Goal: Information Seeking & Learning: Check status

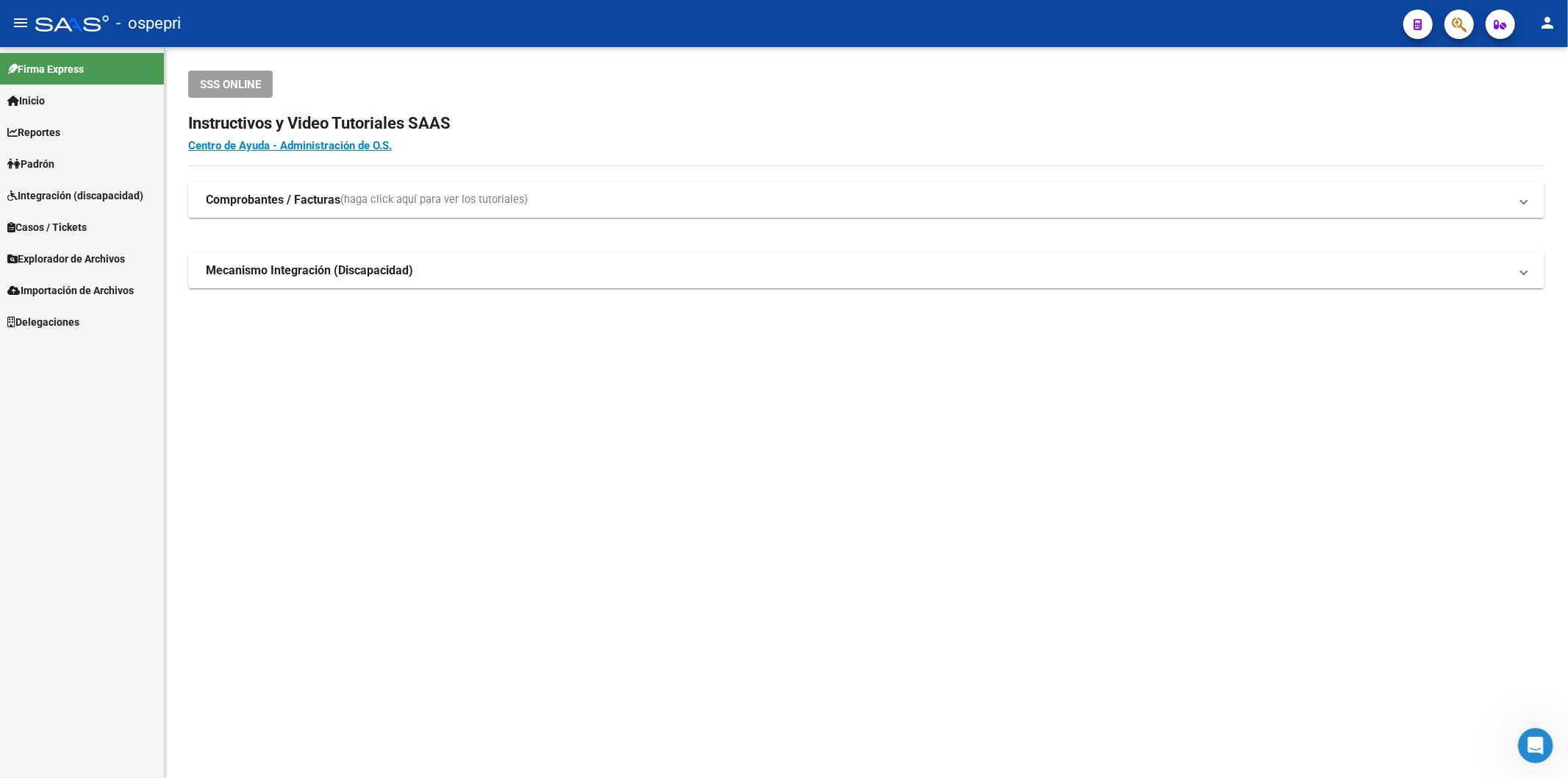
click at [1458, 16] on icon "button" at bounding box center [1460, 24] width 15 height 17
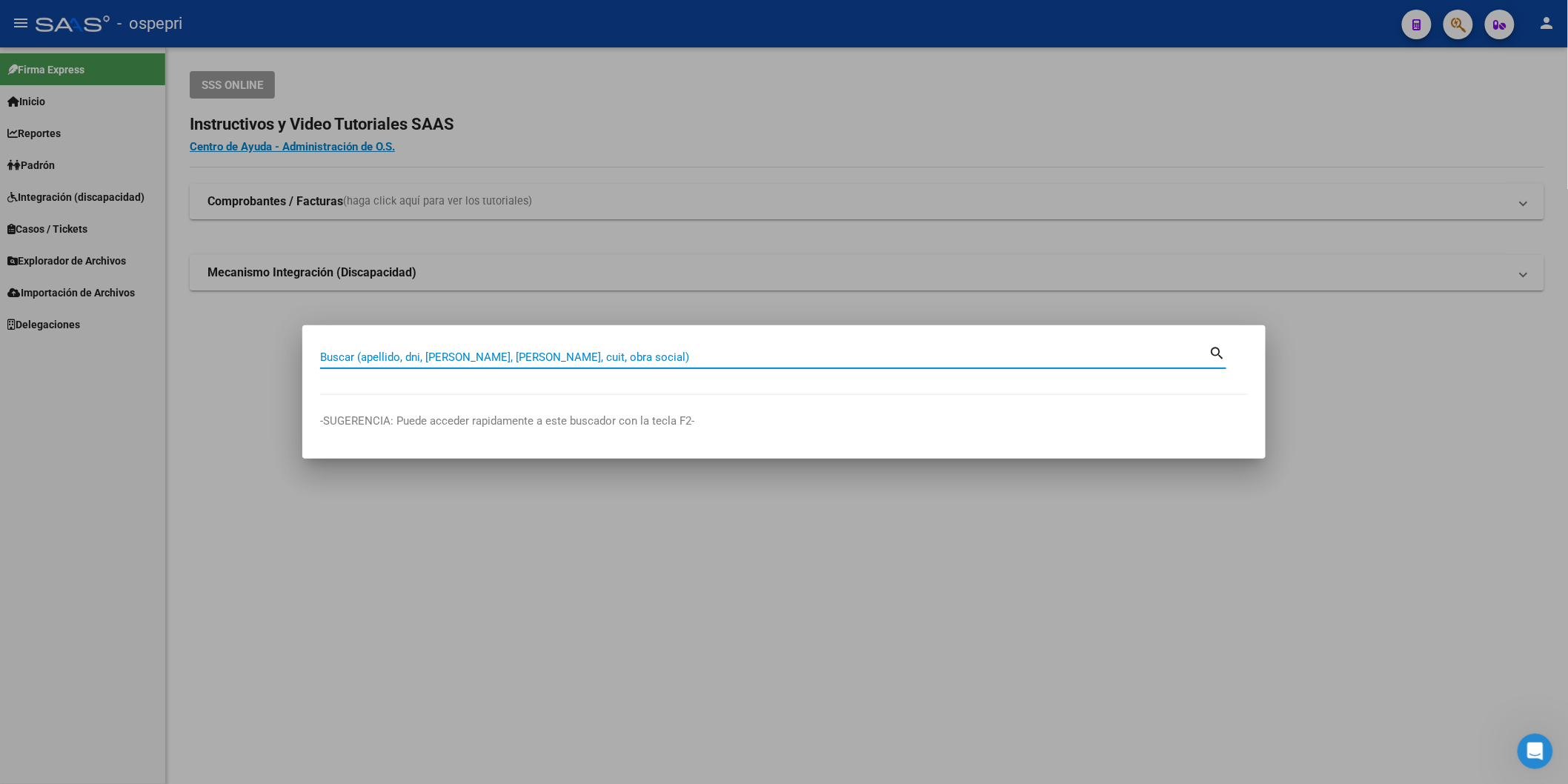
paste input "UNIFICACIÓN DE APORTES (Este trámite se realiza en la Superintendencia de Salud…"
type input "UNIFICACIÓN DE APORTES (Este trámite se realiza en la Superintendencia de Salud…"
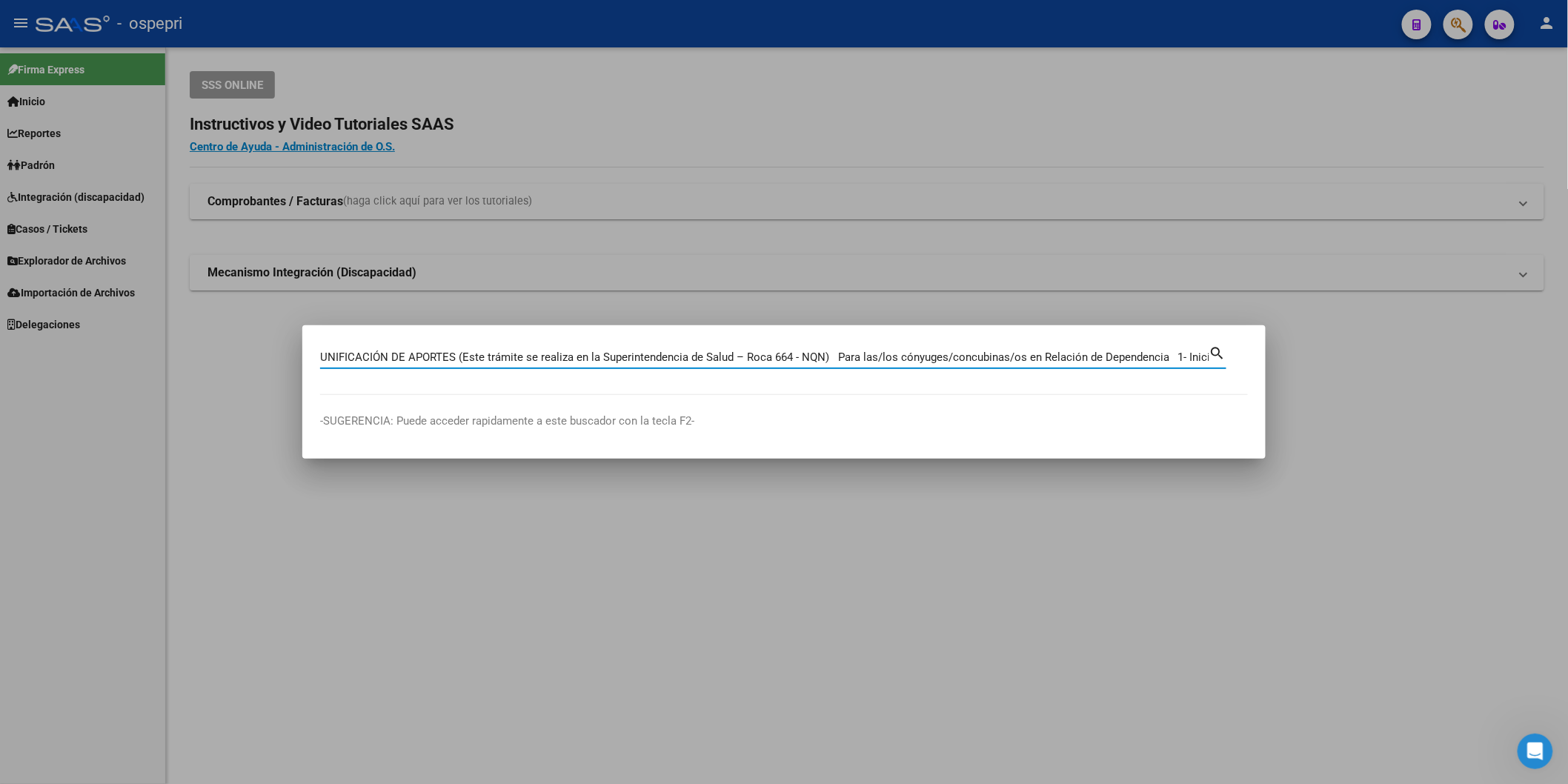
scroll to position [0, 2938]
click at [830, 350] on input "UNIFICACIÓN DE APORTES (Este trámite se realiza en la Superintendencia de Salud…" at bounding box center [765, 357] width 890 height 13
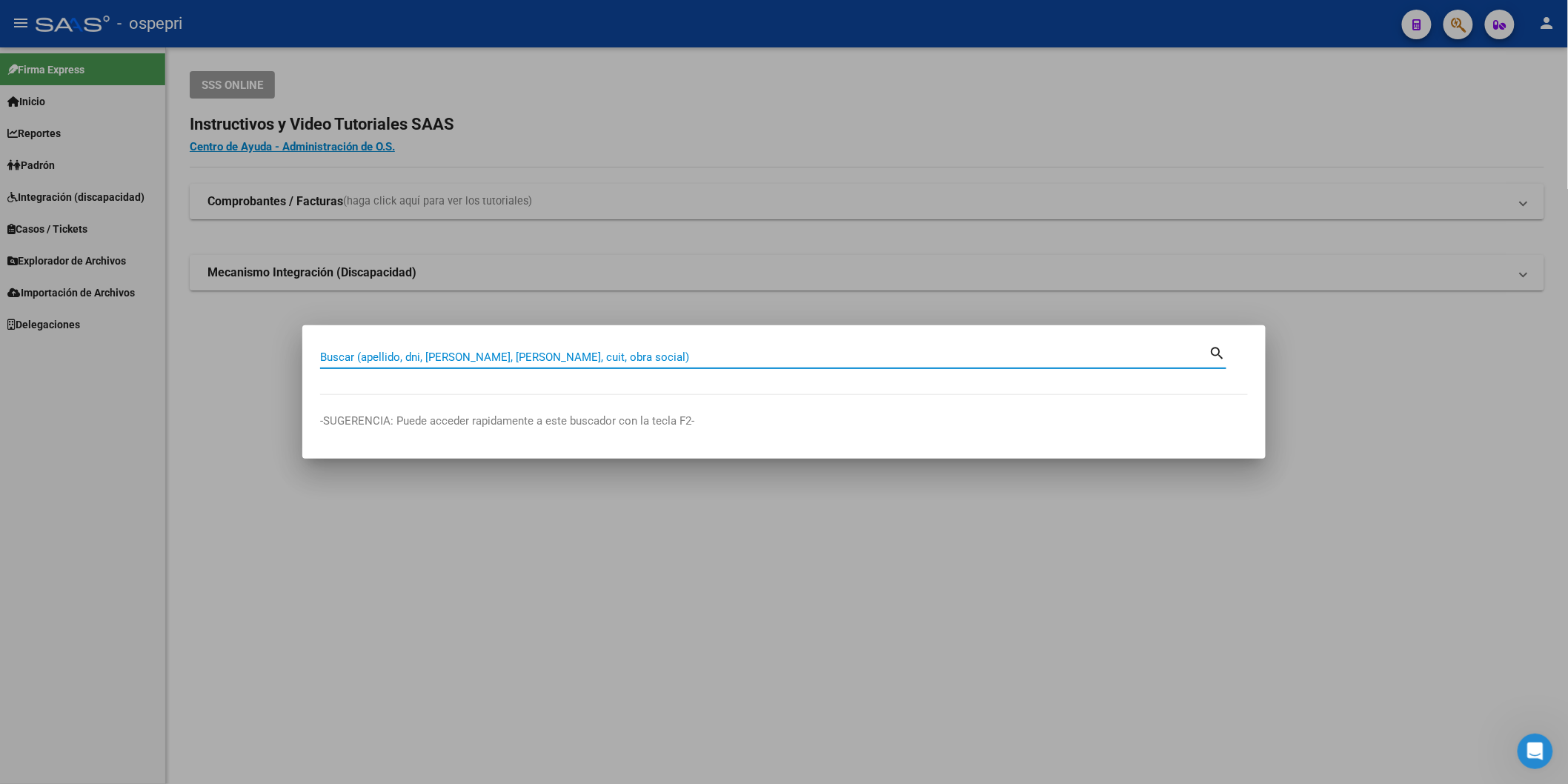
scroll to position [0, 0]
type input "28982170"
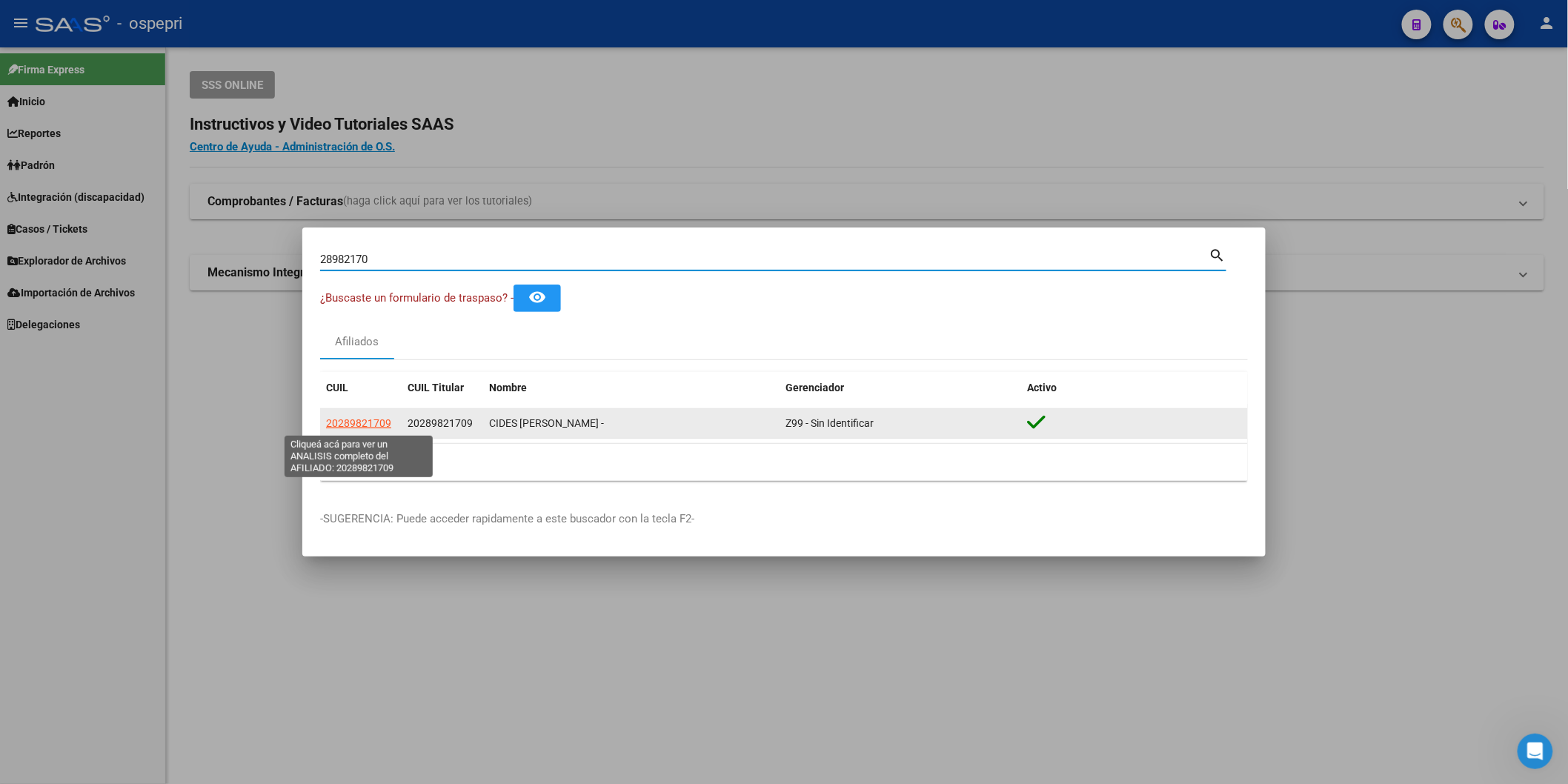
click at [376, 422] on span "20289821709" at bounding box center [358, 422] width 65 height 12
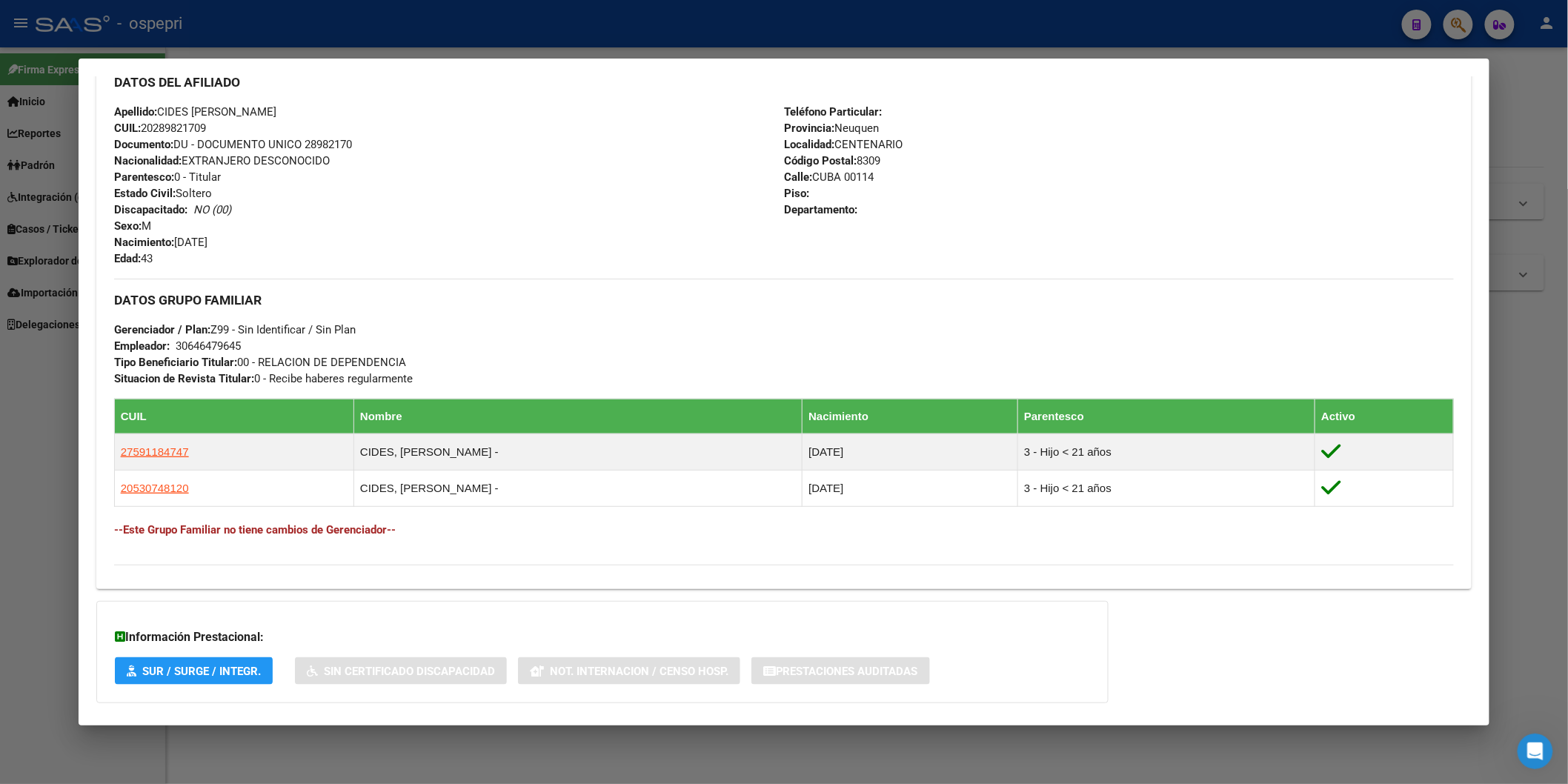
scroll to position [583, 0]
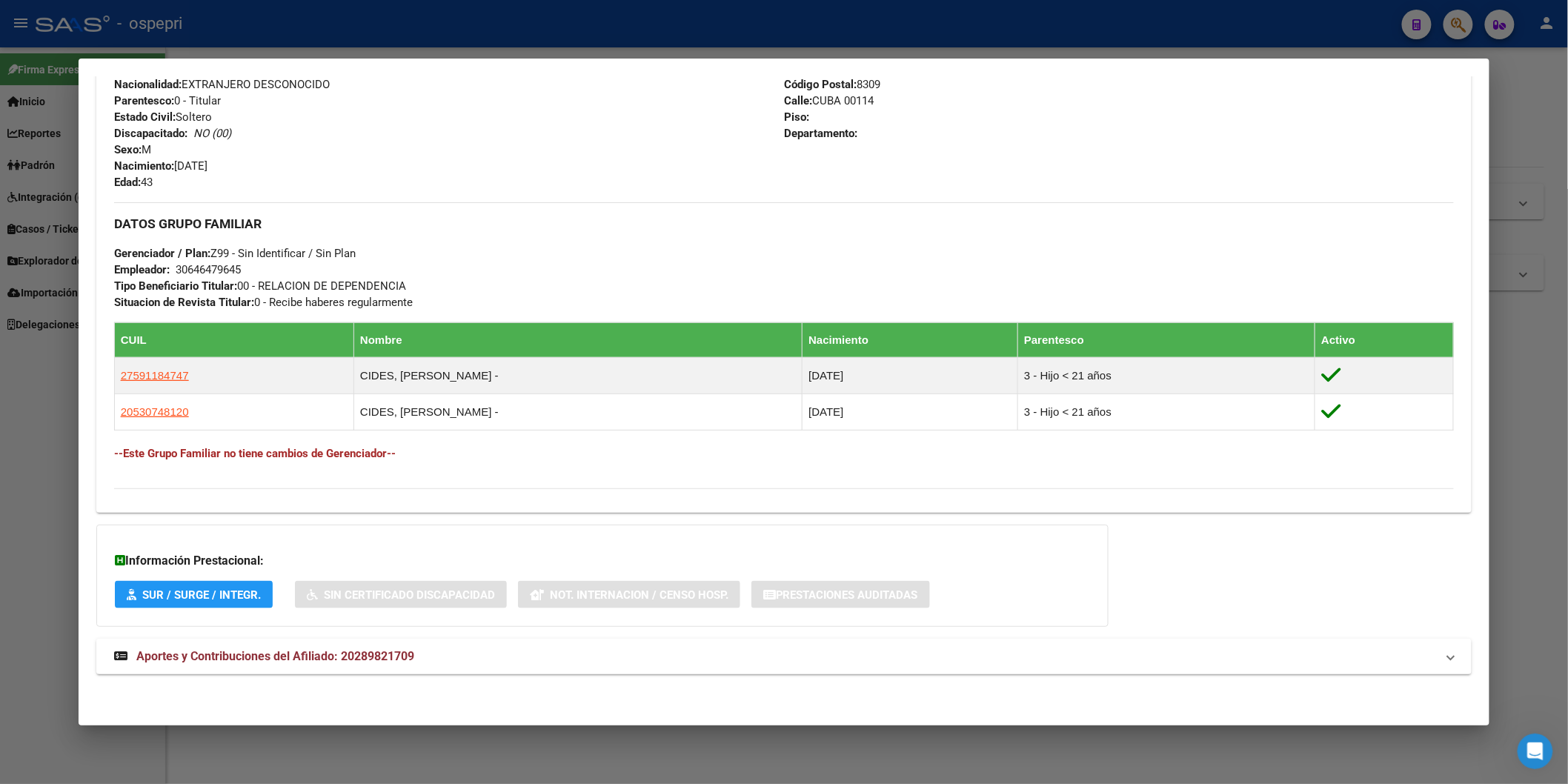
click at [327, 631] on div "DATOS [PERSON_NAME] ÁGIL: CIDES [PERSON_NAME] - | ACTIVO | AFILIADO TITULAR Dat…" at bounding box center [784, 117] width 1376 height 1145
click at [321, 643] on mat-expansion-panel-header "Aportes y Contribuciones del Afiliado: 20289821709" at bounding box center [784, 656] width 1376 height 36
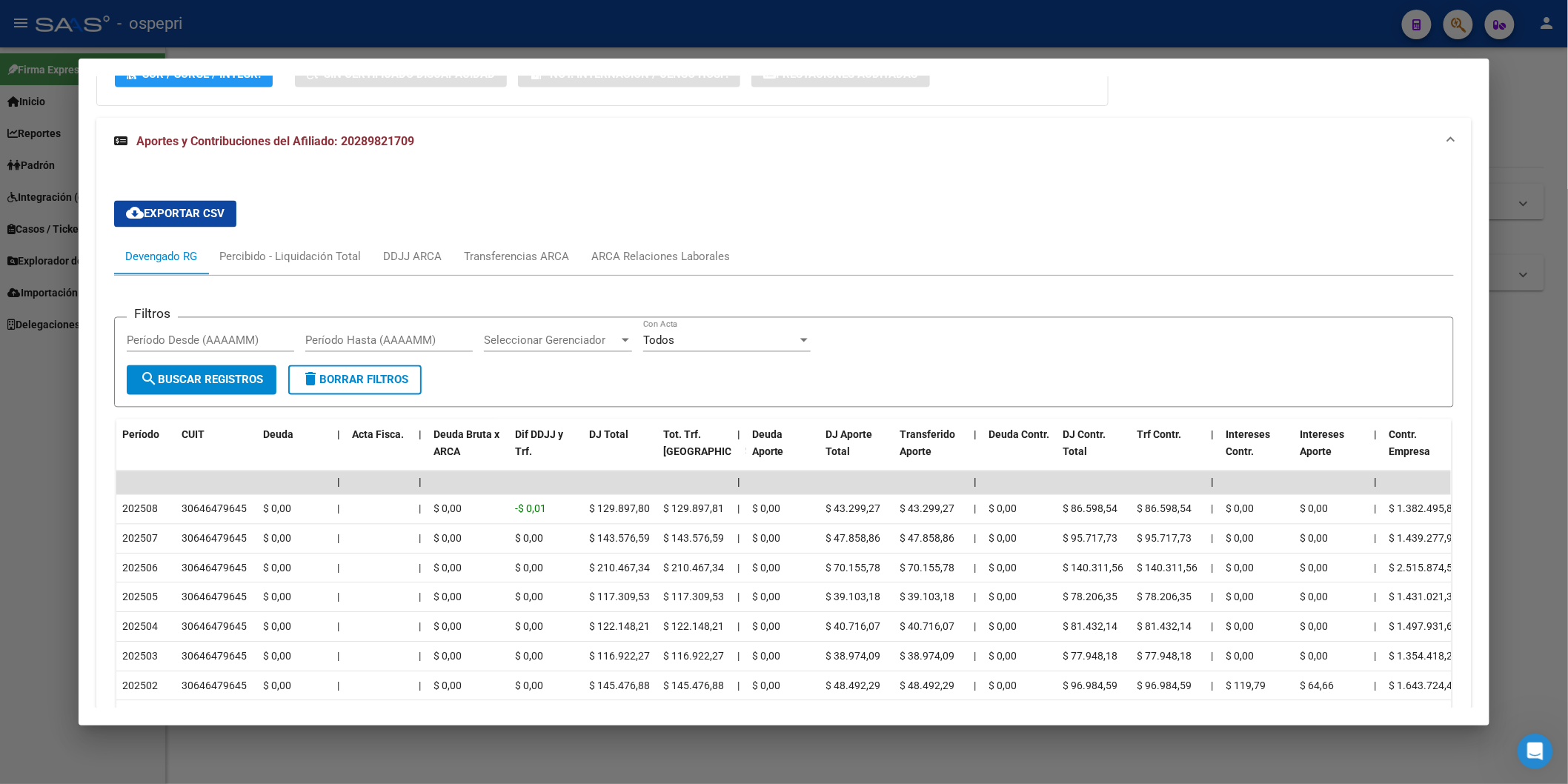
scroll to position [1119, 0]
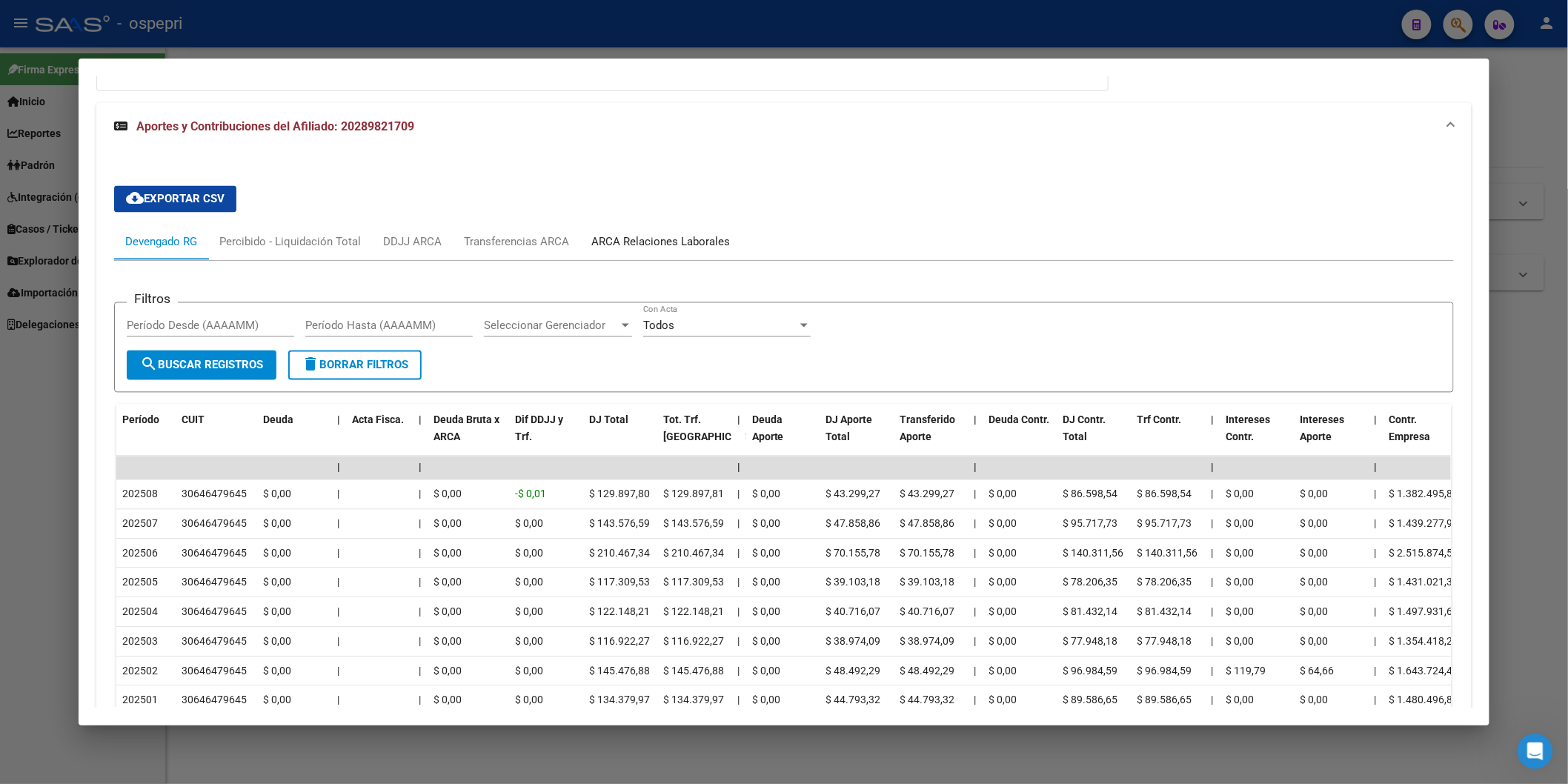
click at [696, 246] on div "ARCA Relaciones Laborales" at bounding box center [660, 241] width 138 height 16
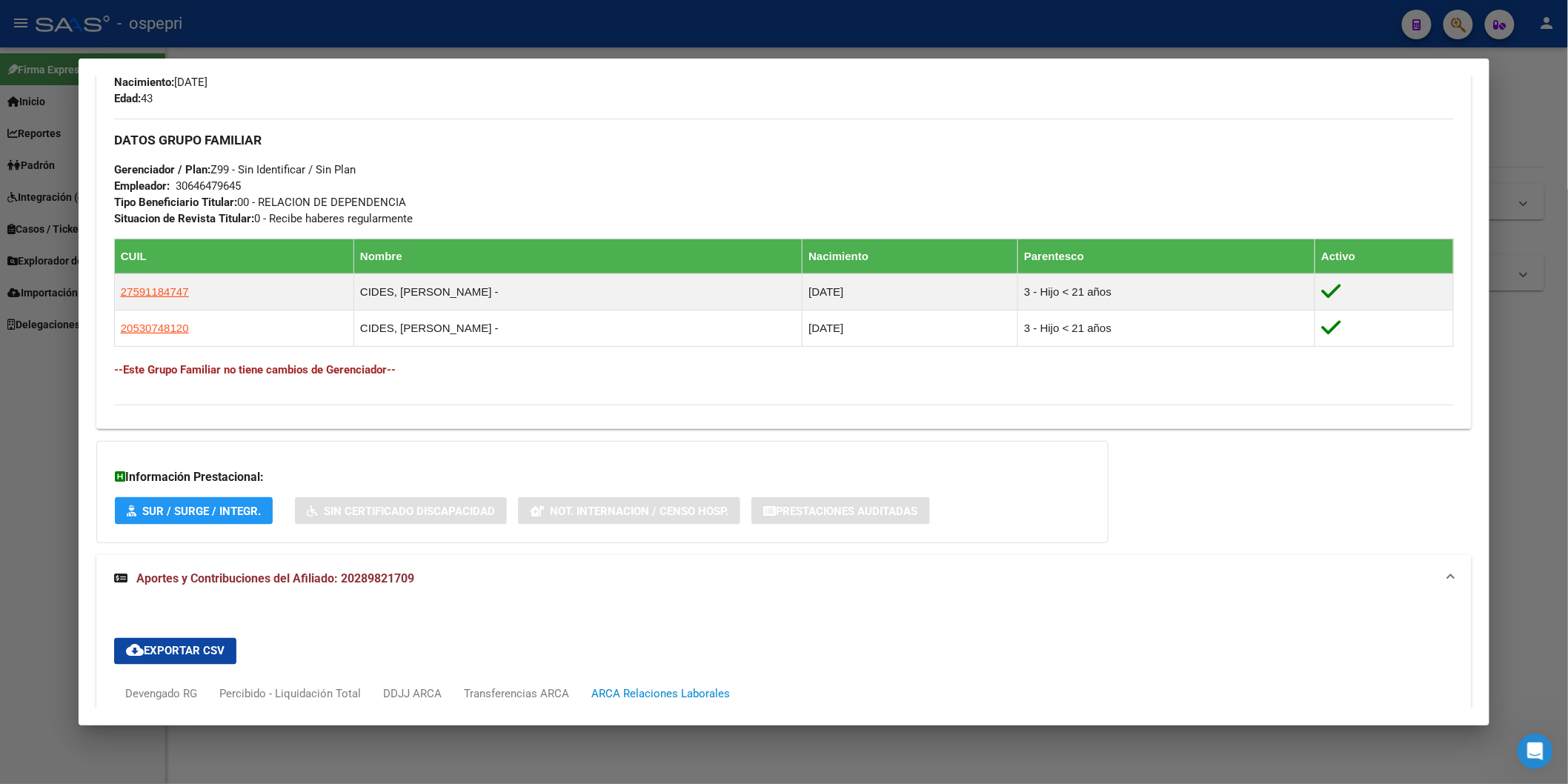
scroll to position [647, 0]
